Goal: Information Seeking & Learning: Learn about a topic

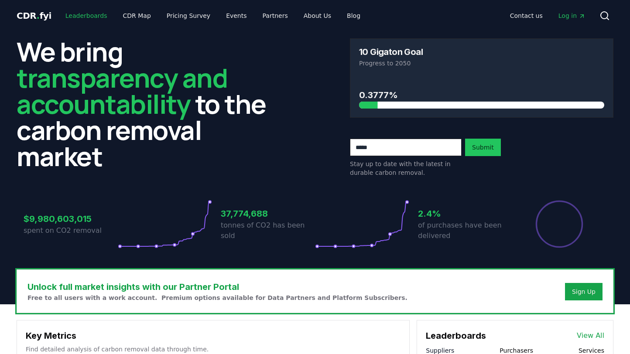
click at [85, 18] on link "Leaderboards" at bounding box center [86, 16] width 56 height 16
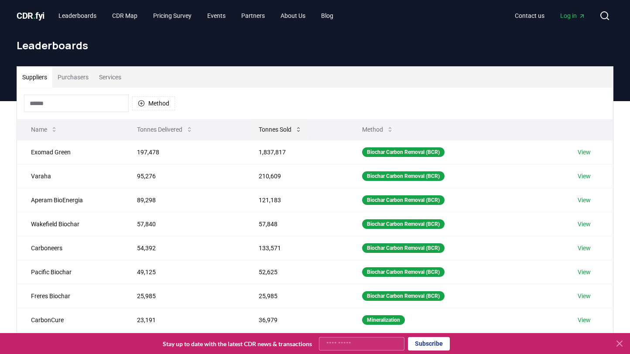
click at [285, 130] on button "Tonnes Sold" at bounding box center [280, 129] width 57 height 17
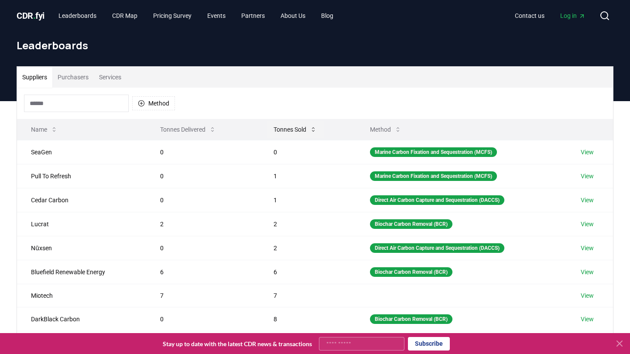
click at [285, 130] on button "Tonnes Sold" at bounding box center [294, 129] width 57 height 17
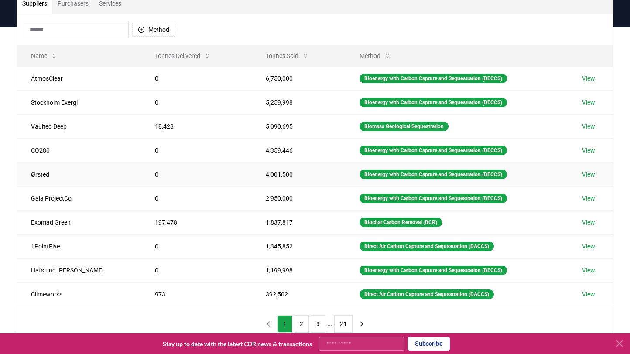
scroll to position [123, 0]
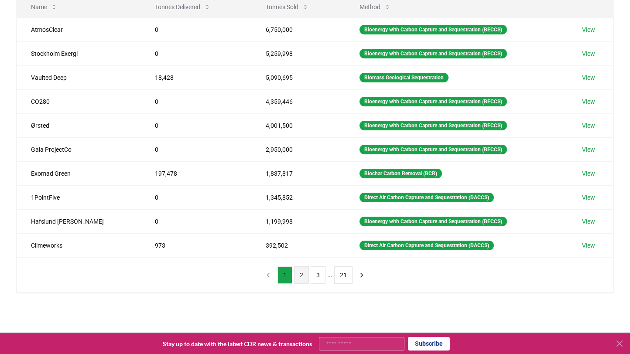
click at [305, 266] on button "2" at bounding box center [301, 274] width 15 height 17
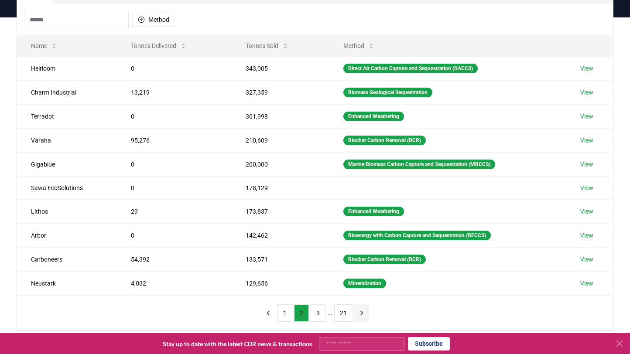
scroll to position [116, 0]
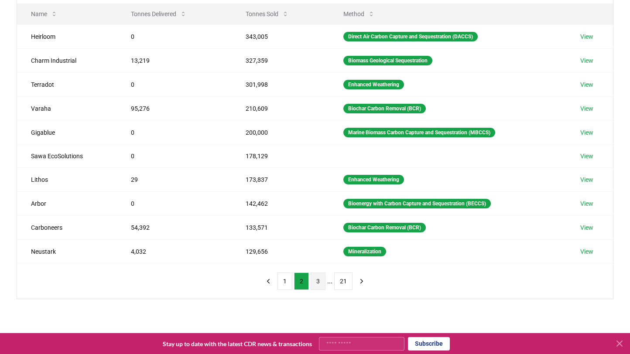
click at [321, 277] on button "3" at bounding box center [318, 281] width 15 height 17
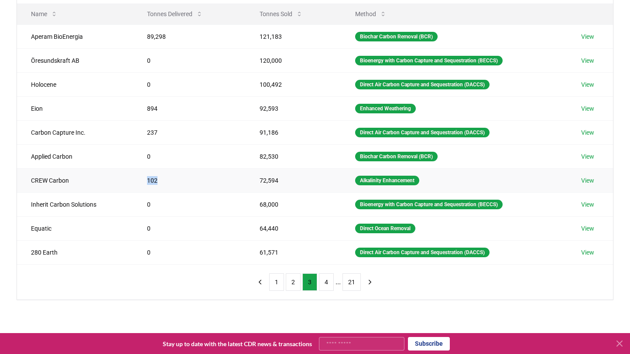
drag, startPoint x: 153, startPoint y: 181, endPoint x: 135, endPoint y: 181, distance: 17.9
click at [135, 181] on td "102" at bounding box center [189, 180] width 113 height 24
click at [172, 183] on td "102" at bounding box center [189, 180] width 113 height 24
click at [286, 283] on button "2" at bounding box center [293, 281] width 15 height 17
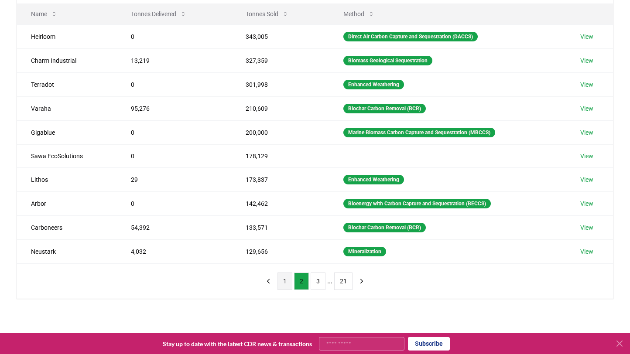
click at [280, 284] on button "1" at bounding box center [284, 281] width 15 height 17
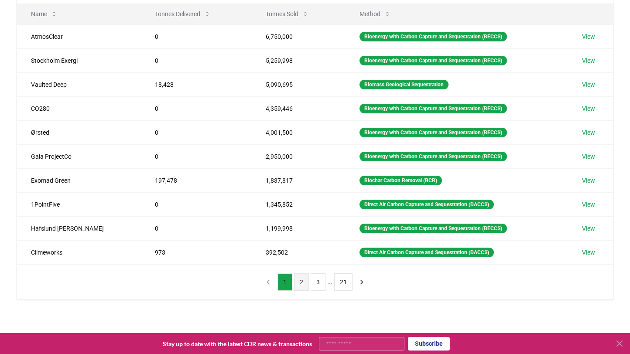
click at [303, 281] on button "2" at bounding box center [301, 281] width 15 height 17
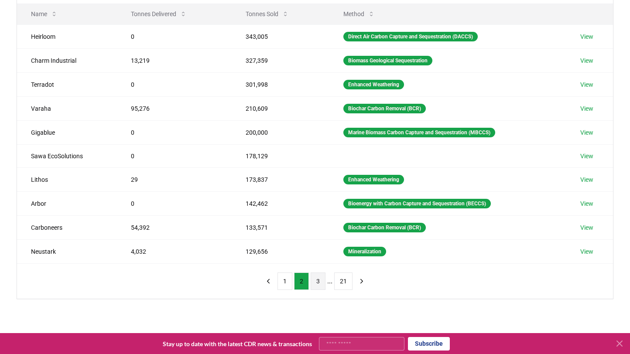
click at [323, 285] on button "3" at bounding box center [318, 281] width 15 height 17
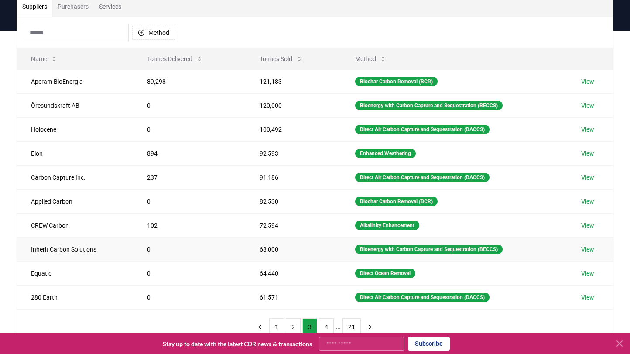
scroll to position [70, 0]
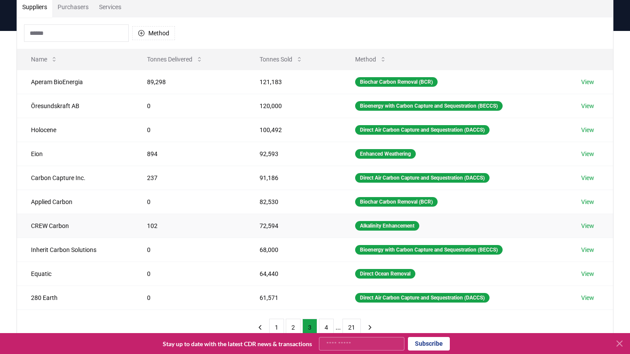
click at [53, 225] on td "CREW Carbon" at bounding box center [75, 226] width 116 height 24
click at [591, 228] on link "View" at bounding box center [587, 226] width 13 height 9
